Goal: Book appointment/travel/reservation

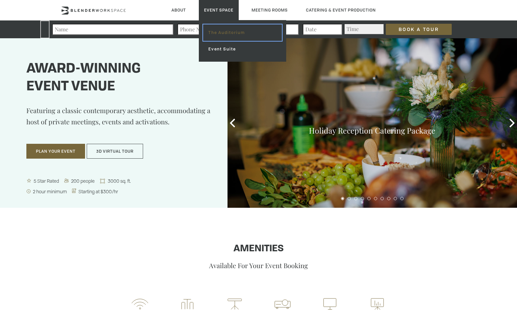
click at [224, 35] on link "The Auditorium" at bounding box center [242, 32] width 79 height 16
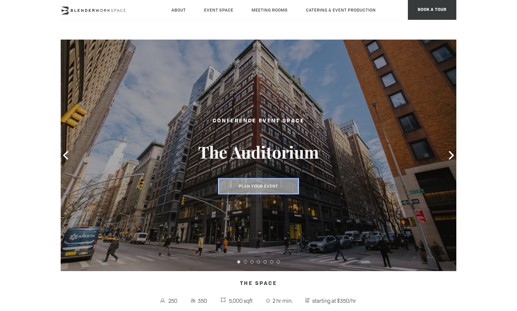
click at [272, 184] on button "Plan Your Event" at bounding box center [258, 186] width 80 height 15
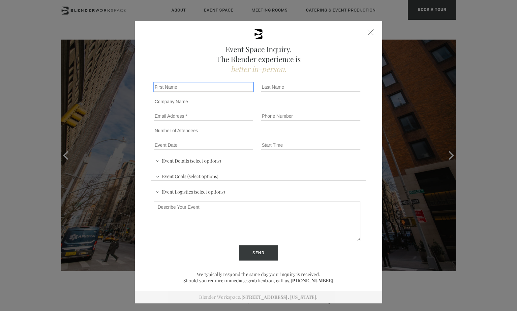
click at [187, 87] on input "First name *" at bounding box center [203, 86] width 99 height 9
type input "Christine"
type input "Frapech"
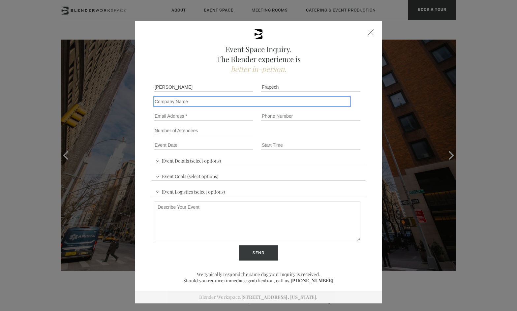
type input "TPM Media"
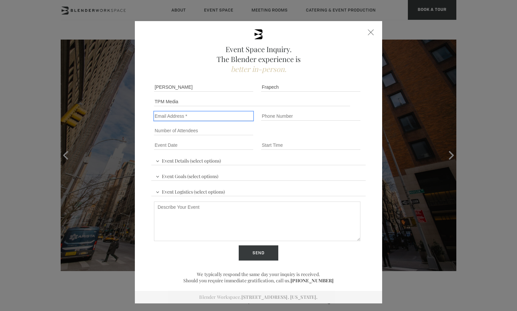
type input "christine@talkingpointsmemo.com"
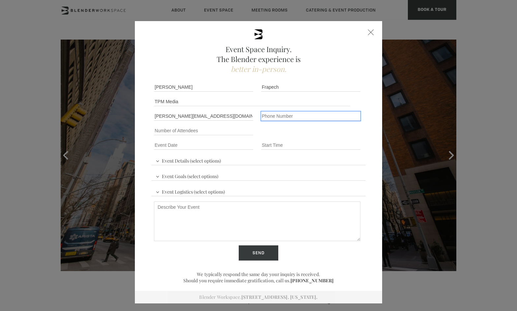
type input "18182054112"
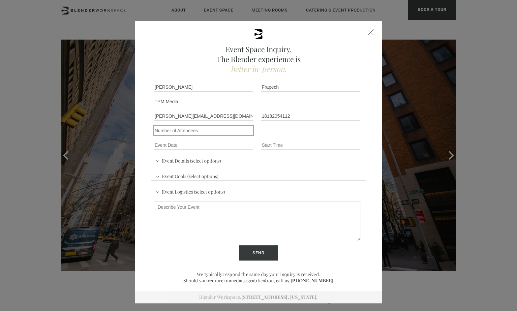
click at [217, 128] on input "Number of Attendees" at bounding box center [203, 130] width 99 height 9
type input "350"
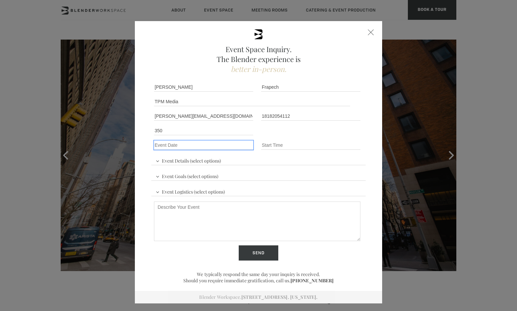
click at [188, 147] on input "Event Date *" at bounding box center [203, 144] width 99 height 9
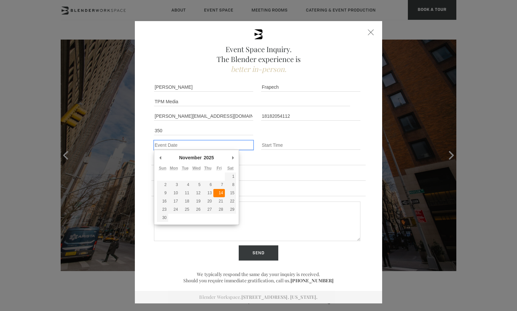
type div "2025-11-14"
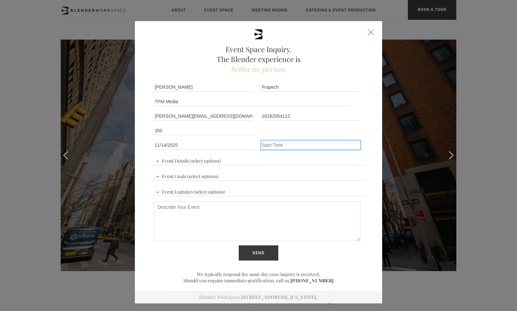
click at [264, 143] on input "Event Time" at bounding box center [310, 144] width 99 height 9
type input "7pm"
click at [215, 160] on span "Event Details (select options)" at bounding box center [188, 160] width 69 height 10
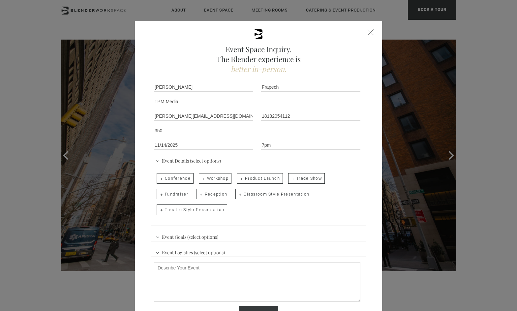
click at [216, 195] on span "Reception" at bounding box center [213, 194] width 34 height 11
click at [198, 195] on input "Reception" at bounding box center [196, 190] width 4 height 9
checkbox input "true"
click at [190, 235] on span "Event Goals (select options)" at bounding box center [187, 236] width 66 height 10
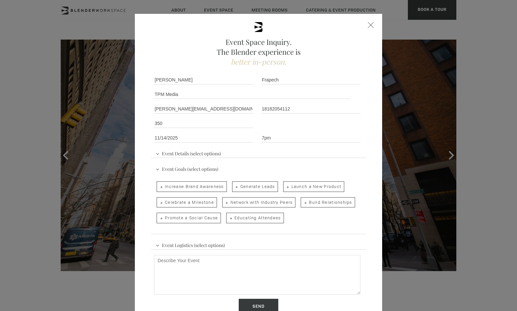
scroll to position [8, 0]
click at [200, 202] on span "Celebrate a Milestone" at bounding box center [187, 201] width 60 height 11
click at [158, 202] on input "Celebrate a Milestone" at bounding box center [156, 197] width 4 height 9
checkbox input "true"
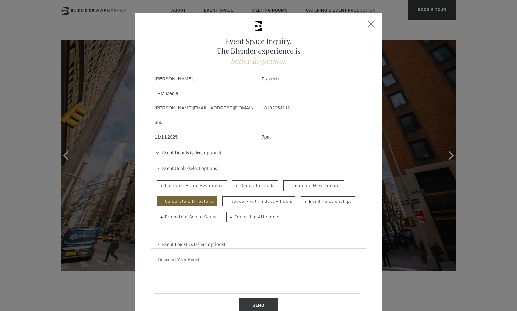
click at [211, 244] on span "Event Logistics (select options)" at bounding box center [190, 243] width 72 height 10
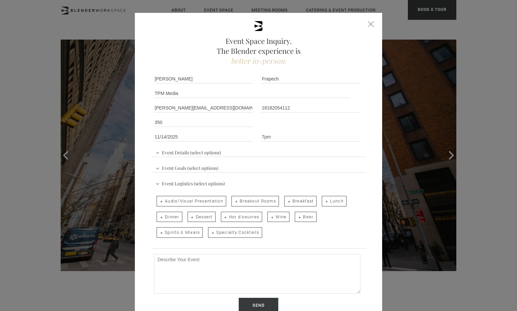
click at [240, 217] on span "Hor d'oeuvres" at bounding box center [242, 217] width 42 height 11
click at [222, 217] on input "Hor d'oeuvres" at bounding box center [220, 213] width 4 height 9
checkbox input "true"
click at [276, 215] on span "Wine" at bounding box center [278, 217] width 22 height 11
click at [269, 215] on input "Wine" at bounding box center [267, 213] width 4 height 9
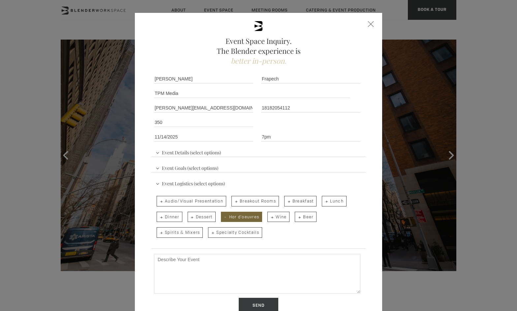
checkbox input "true"
click at [184, 235] on span "Spirits & Mixers" at bounding box center [180, 232] width 46 height 11
click at [158, 234] on input "Spirits & Mixers" at bounding box center [156, 228] width 4 height 9
checkbox input "true"
click at [302, 215] on span "Beer" at bounding box center [305, 217] width 21 height 11
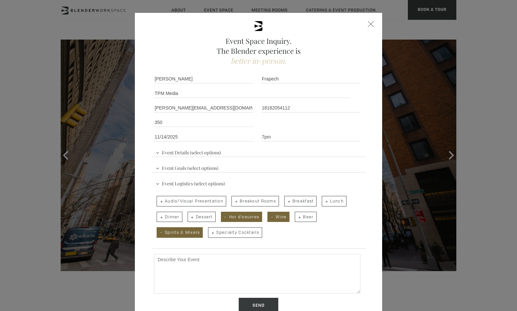
click at [296, 215] on input "Beer" at bounding box center [294, 213] width 4 height 9
checkbox input "true"
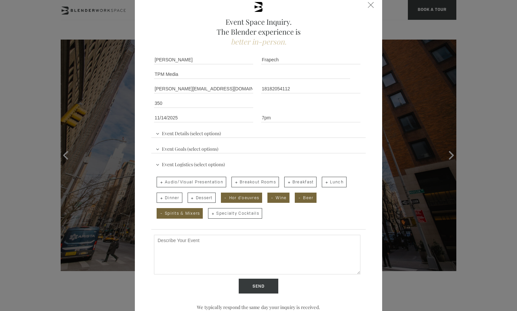
scroll to position [30, 0]
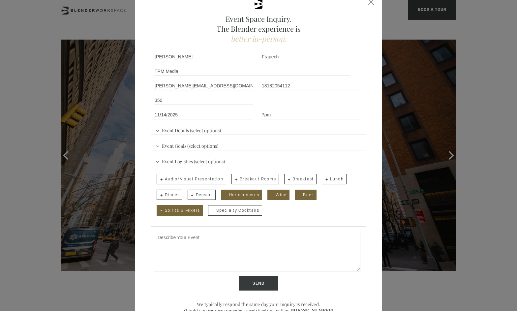
click at [215, 242] on textarea "Describe Your Event" at bounding box center [257, 252] width 206 height 40
paste textarea "Hello Artem, I am Christine, the event planner for Talking Points Memo. In Nove…"
type textarea "Hello Artem, I am Christine, the event planner for Talking Points Memo. In Nove…"
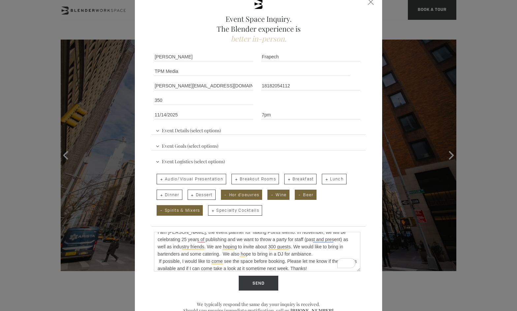
scroll to position [0, 0]
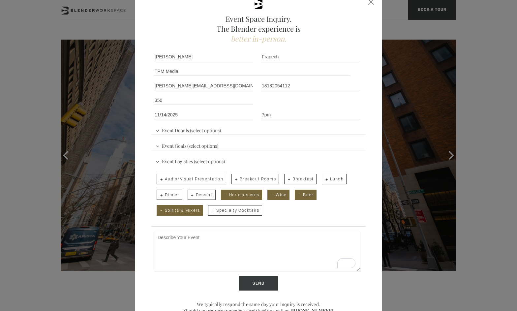
paste textarea "Hello Artem, I am Christine, the event planner for Talking Points Memo. In Nove…"
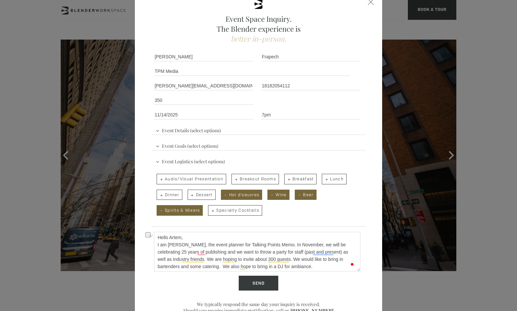
drag, startPoint x: 183, startPoint y: 238, endPoint x: 134, endPoint y: 237, distance: 48.8
click at [134, 237] on div "Event Space Inquiry. The Blender experience is better in-person. Event Details …" at bounding box center [258, 155] width 517 height 311
drag, startPoint x: 277, startPoint y: 244, endPoint x: 148, endPoint y: 242, distance: 129.5
click at [148, 242] on div "Event Space Inquiry. The Blender experience is better in-person. Event Details …" at bounding box center [258, 162] width 247 height 342
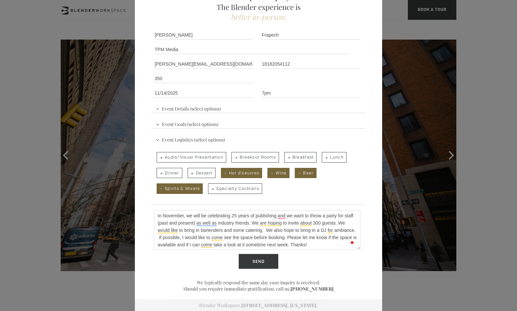
scroll to position [52, 0]
type textarea "In November, we will be celebrating 25 years of publishing and we want to throw…"
click at [265, 263] on input "Send" at bounding box center [259, 260] width 40 height 15
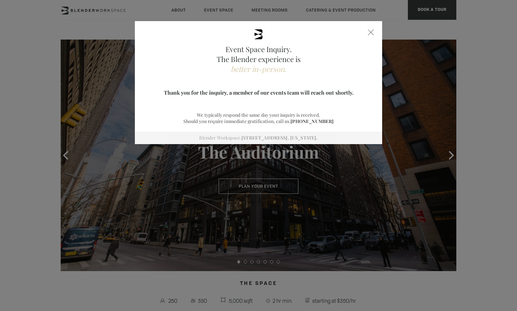
click at [365, 31] on div "Event Space Inquiry. The Blender experience is better in-person. Event Details …" at bounding box center [258, 82] width 247 height 123
click at [370, 32] on span at bounding box center [371, 32] width 6 height 6
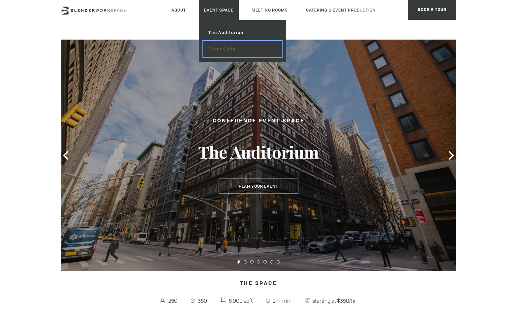
click at [228, 48] on link "Event Suite" at bounding box center [242, 49] width 79 height 16
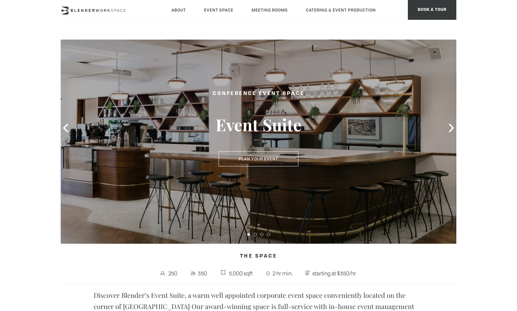
scroll to position [22, 0]
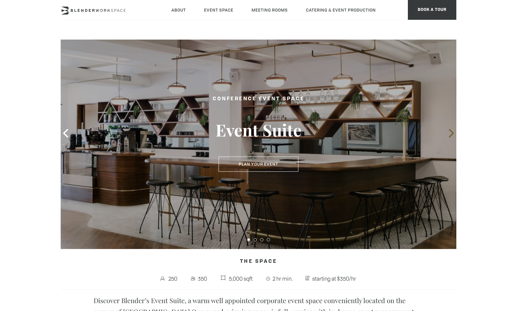
click at [449, 131] on icon at bounding box center [451, 133] width 9 height 9
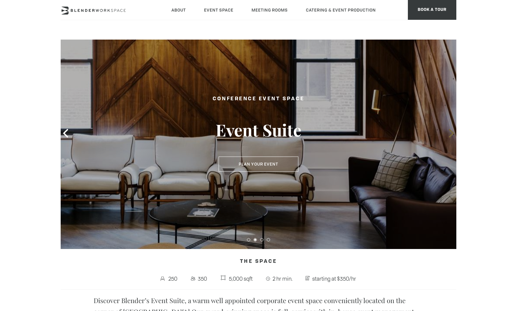
click at [449, 131] on icon at bounding box center [451, 133] width 9 height 9
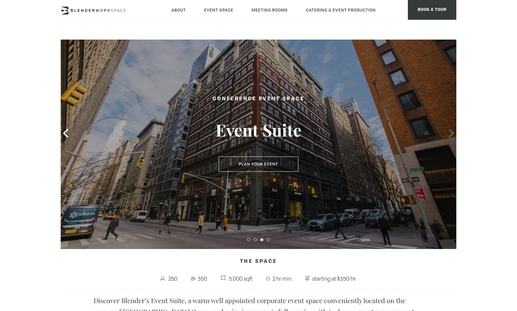
click at [449, 131] on icon at bounding box center [451, 133] width 9 height 9
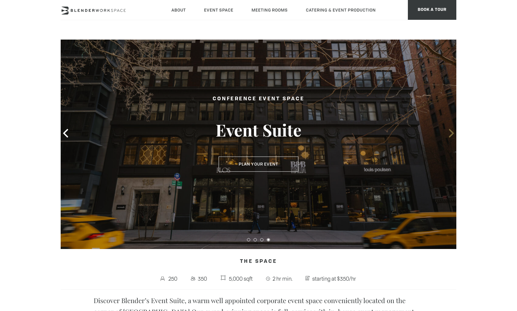
click at [449, 131] on icon at bounding box center [451, 133] width 9 height 9
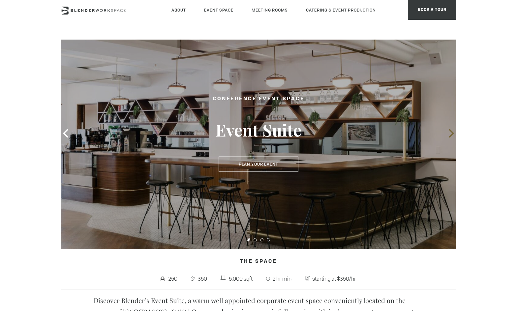
click at [449, 131] on icon at bounding box center [451, 133] width 9 height 9
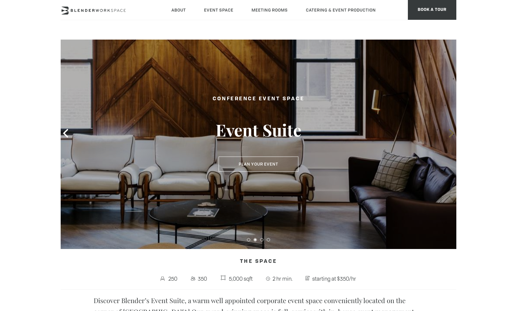
click at [449, 131] on icon at bounding box center [451, 133] width 9 height 9
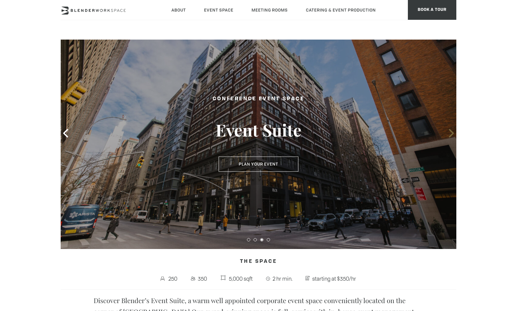
click at [450, 131] on icon at bounding box center [450, 133] width 5 height 9
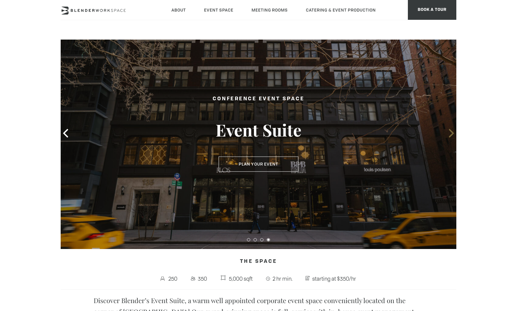
click at [449, 132] on icon at bounding box center [451, 133] width 9 height 9
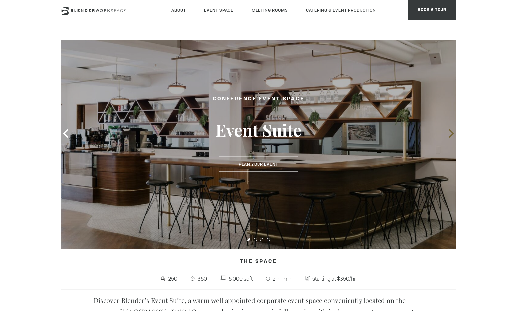
click at [448, 131] on icon at bounding box center [451, 133] width 9 height 9
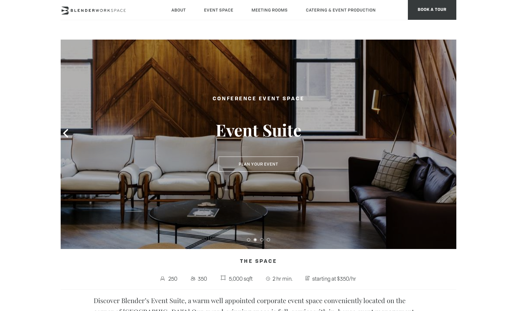
click at [448, 131] on icon at bounding box center [451, 133] width 9 height 9
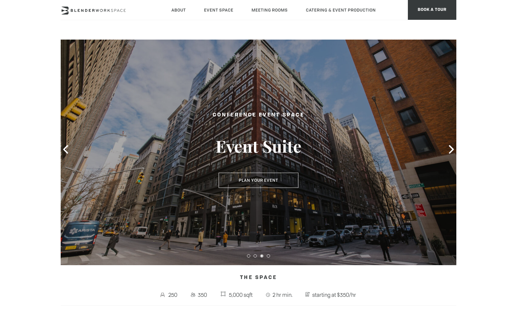
scroll to position [0, 0]
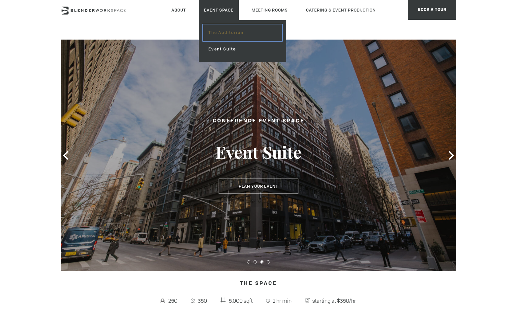
click at [222, 33] on link "The Auditorium" at bounding box center [242, 32] width 79 height 16
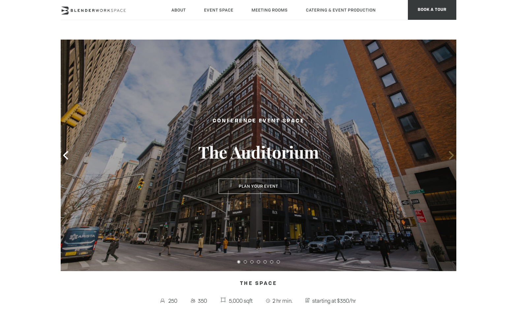
click at [450, 154] on icon at bounding box center [450, 155] width 5 height 9
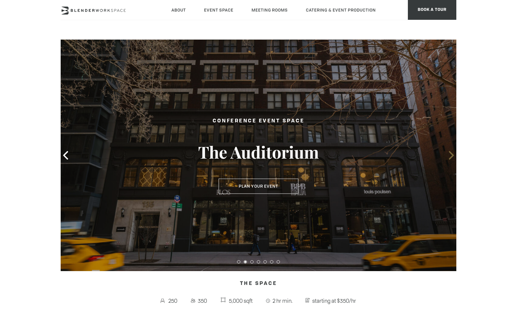
click at [450, 154] on icon at bounding box center [450, 155] width 5 height 9
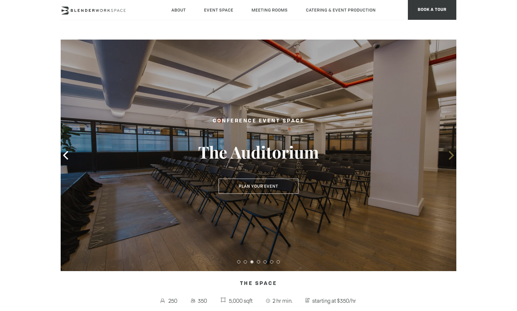
click at [450, 154] on icon at bounding box center [450, 155] width 5 height 9
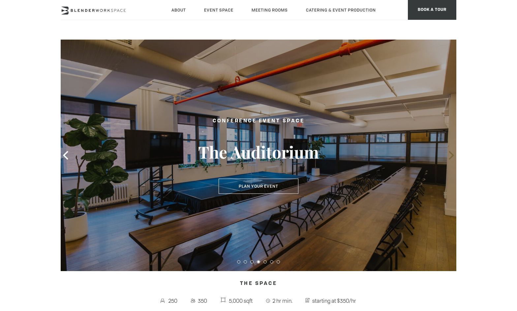
click at [450, 154] on icon at bounding box center [450, 155] width 5 height 9
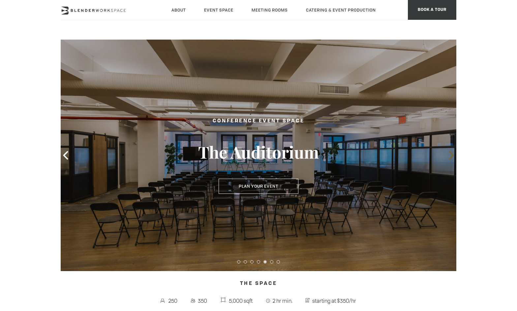
click at [450, 154] on icon at bounding box center [450, 155] width 5 height 9
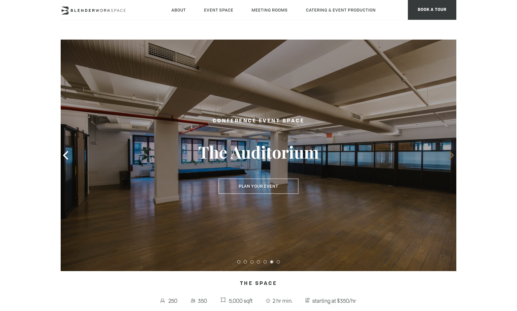
click at [450, 154] on icon at bounding box center [450, 155] width 5 height 9
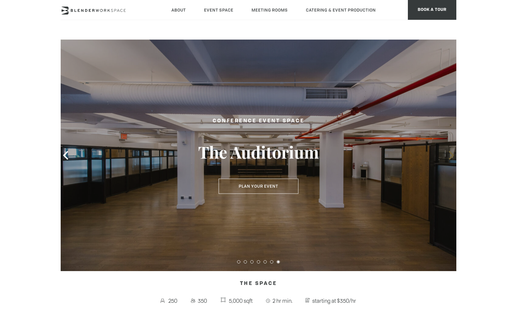
click at [450, 154] on icon at bounding box center [450, 155] width 5 height 9
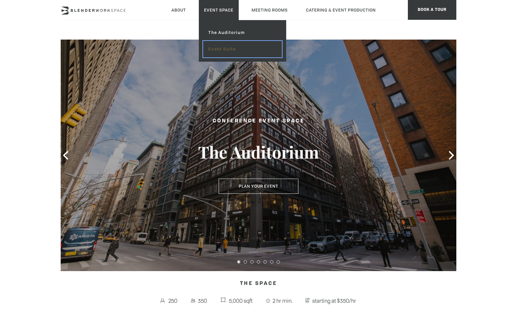
click at [223, 47] on link "Event Suite" at bounding box center [242, 49] width 79 height 16
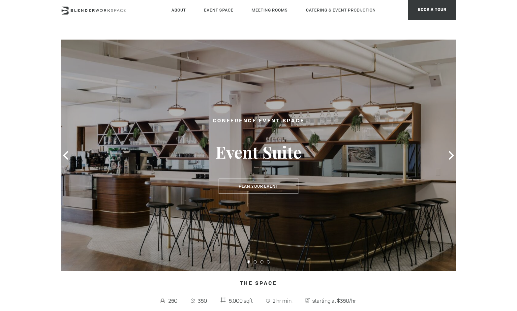
type div "[DATE]"
click at [449, 154] on icon at bounding box center [451, 155] width 9 height 9
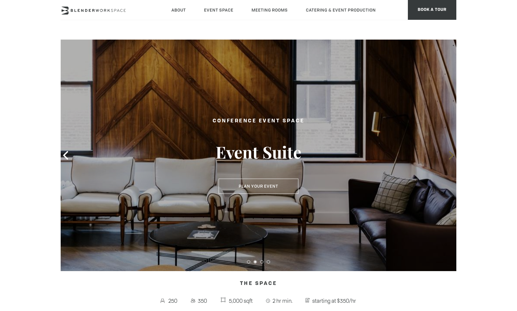
click at [449, 154] on icon at bounding box center [451, 155] width 9 height 9
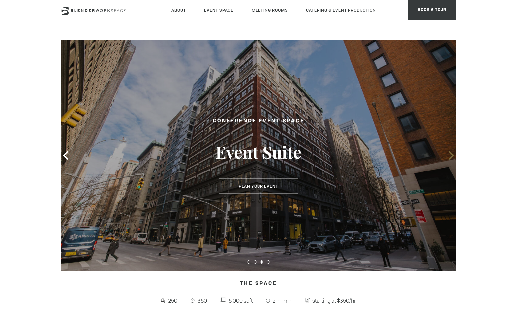
click at [449, 154] on icon at bounding box center [451, 155] width 9 height 9
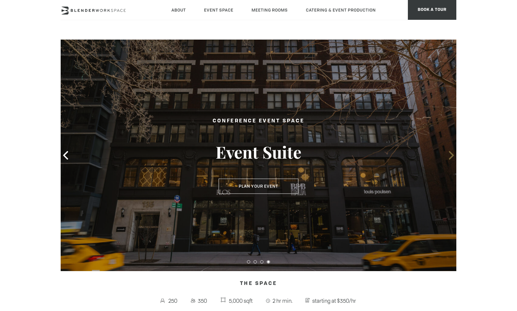
click at [449, 154] on icon at bounding box center [451, 155] width 9 height 9
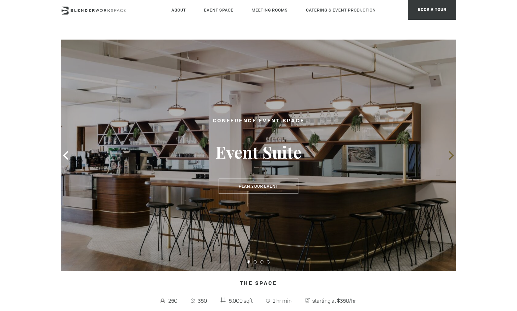
click at [449, 154] on icon at bounding box center [451, 155] width 9 height 9
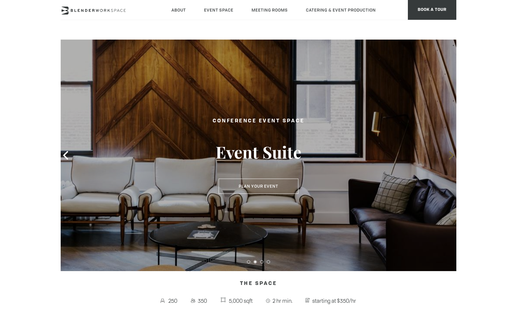
click at [453, 155] on icon at bounding box center [450, 155] width 5 height 9
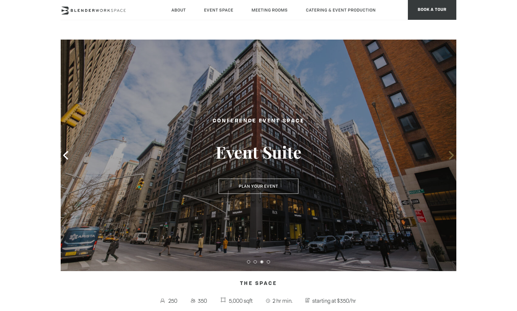
click at [453, 155] on icon at bounding box center [450, 155] width 5 height 9
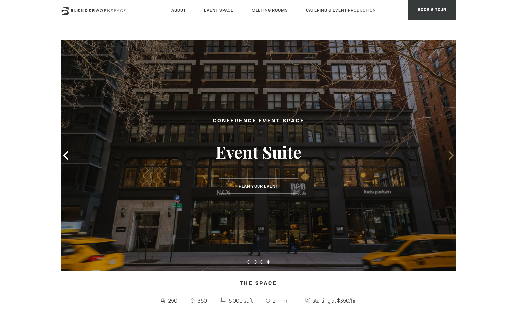
click at [447, 155] on icon at bounding box center [451, 155] width 9 height 9
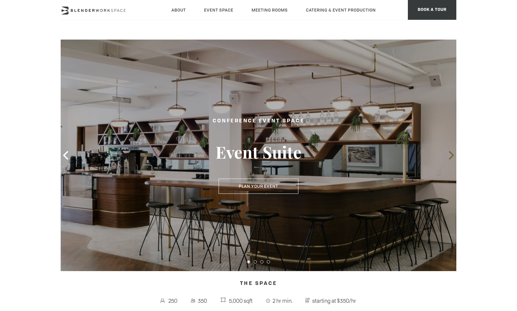
click at [447, 155] on icon at bounding box center [451, 155] width 9 height 9
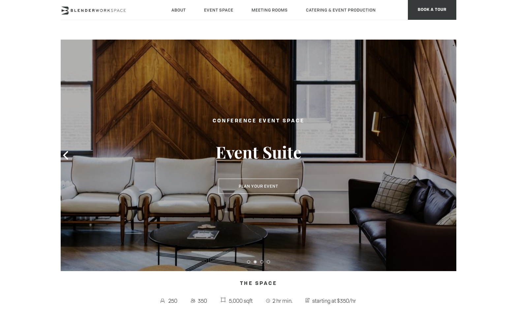
click at [447, 155] on icon at bounding box center [451, 155] width 9 height 9
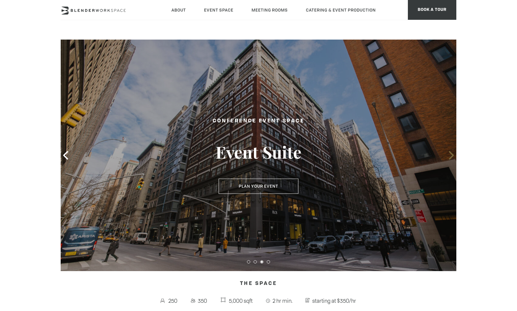
click at [447, 155] on icon at bounding box center [451, 155] width 9 height 9
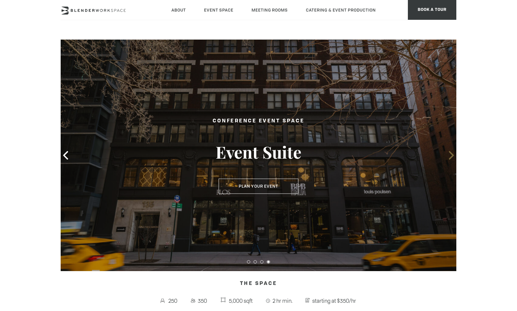
click at [447, 155] on icon at bounding box center [451, 155] width 9 height 9
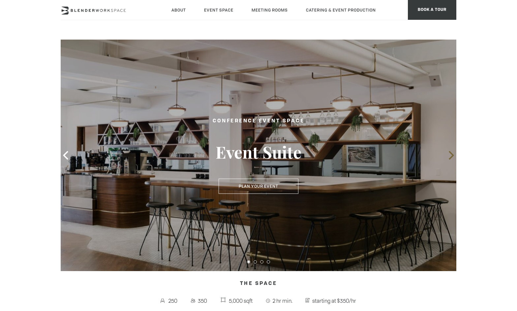
click at [447, 155] on icon at bounding box center [451, 155] width 9 height 9
